Goal: Find specific page/section: Find specific page/section

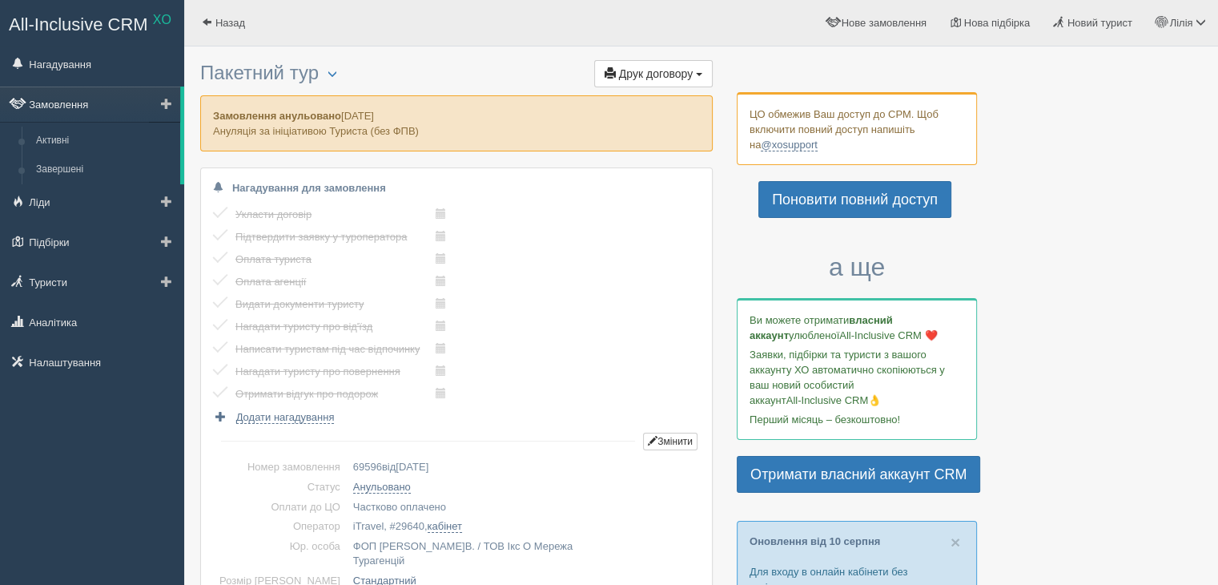
click at [58, 108] on link "Замовлення" at bounding box center [90, 104] width 180 height 35
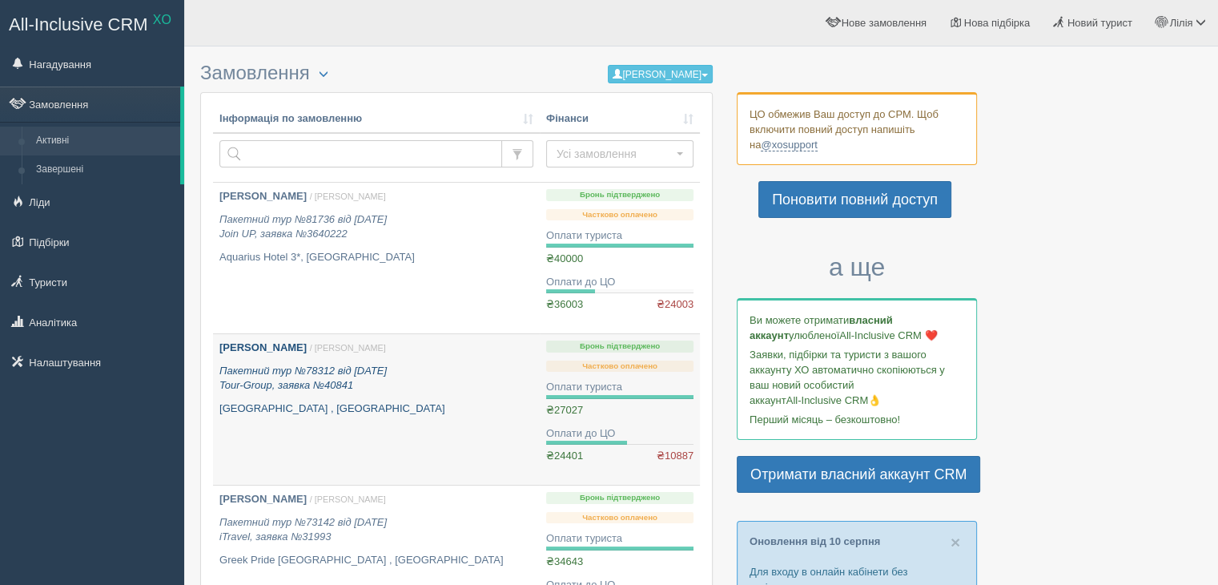
click at [338, 386] on icon "Пакетний тур №78312 від 08.04.2025 Tour-Group, заявка №40841" at bounding box center [302, 377] width 167 height 27
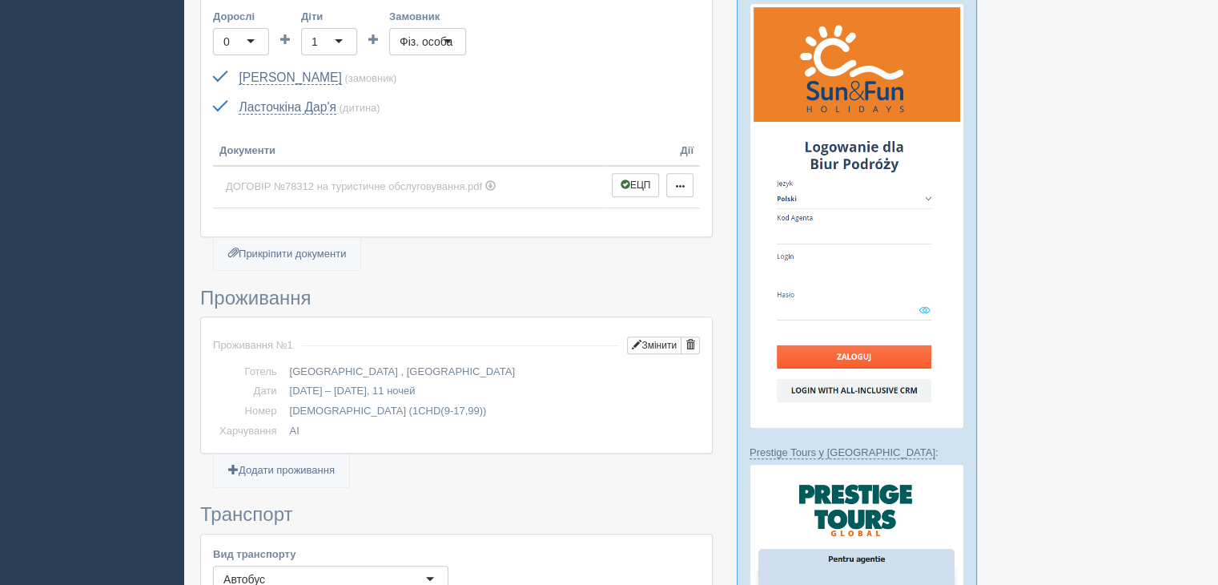
scroll to position [481, 0]
